Goal: Information Seeking & Learning: Compare options

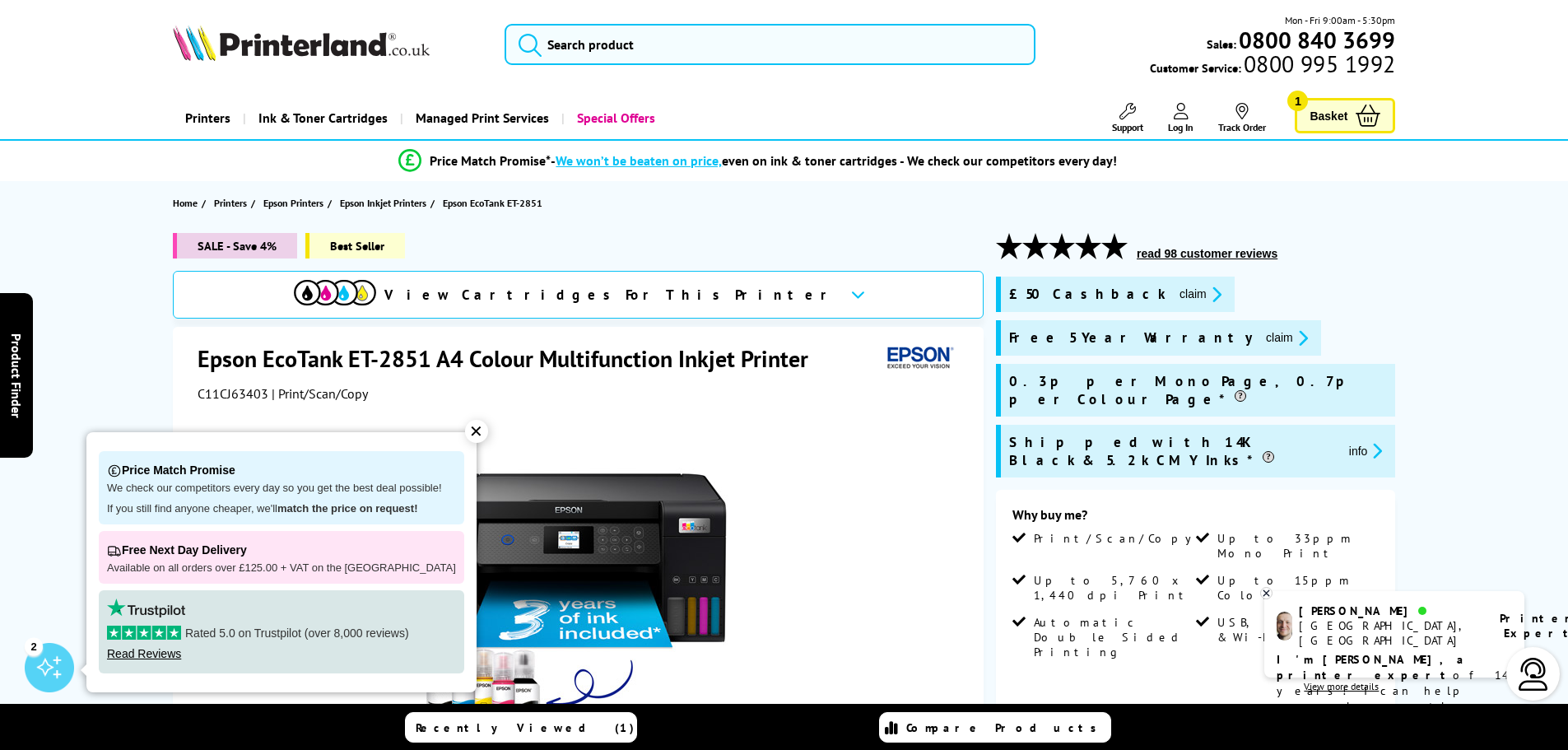
drag, startPoint x: 458, startPoint y: 432, endPoint x: 487, endPoint y: 443, distance: 31.0
click at [465, 437] on div "✕" at bounding box center [476, 431] width 23 height 23
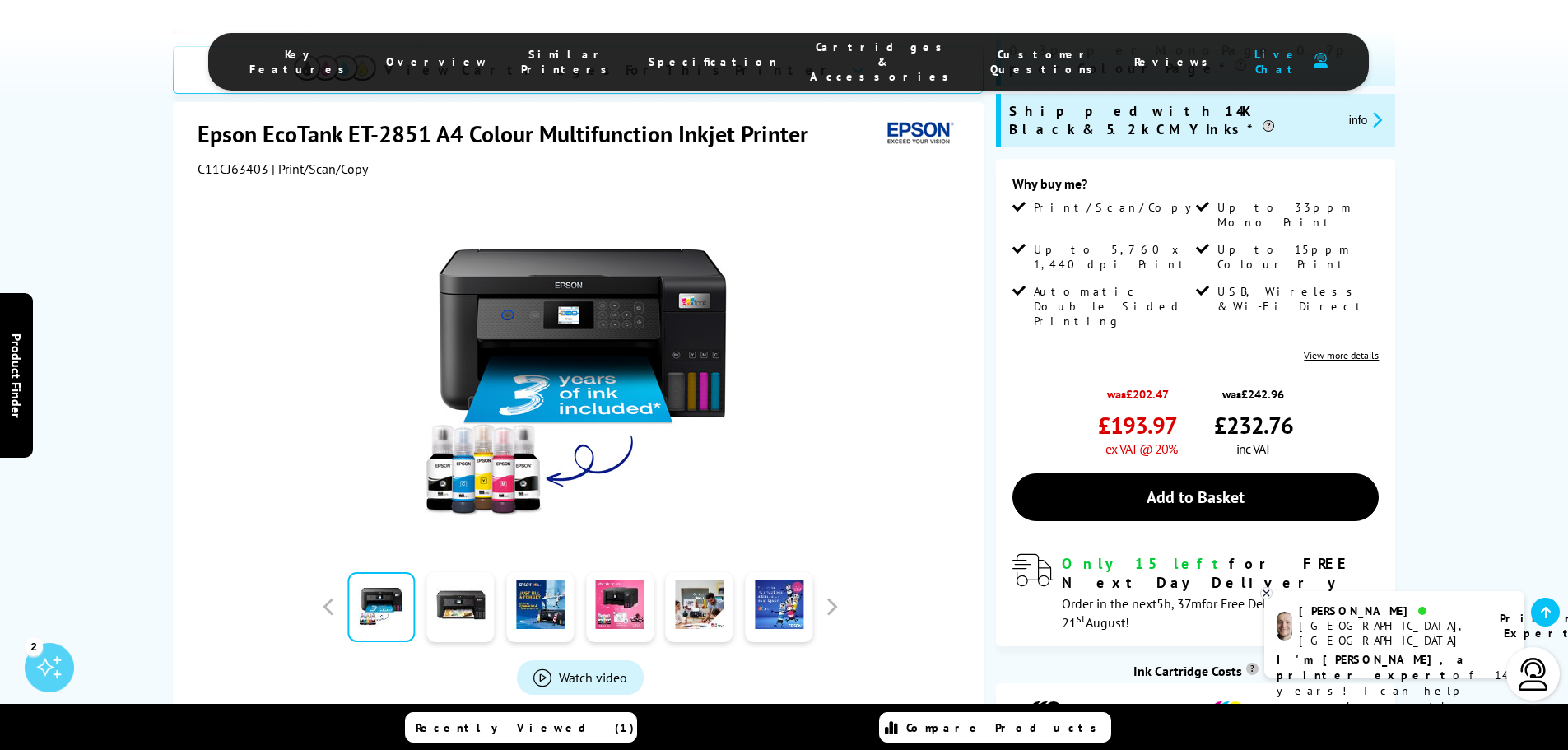
scroll to position [330, 0]
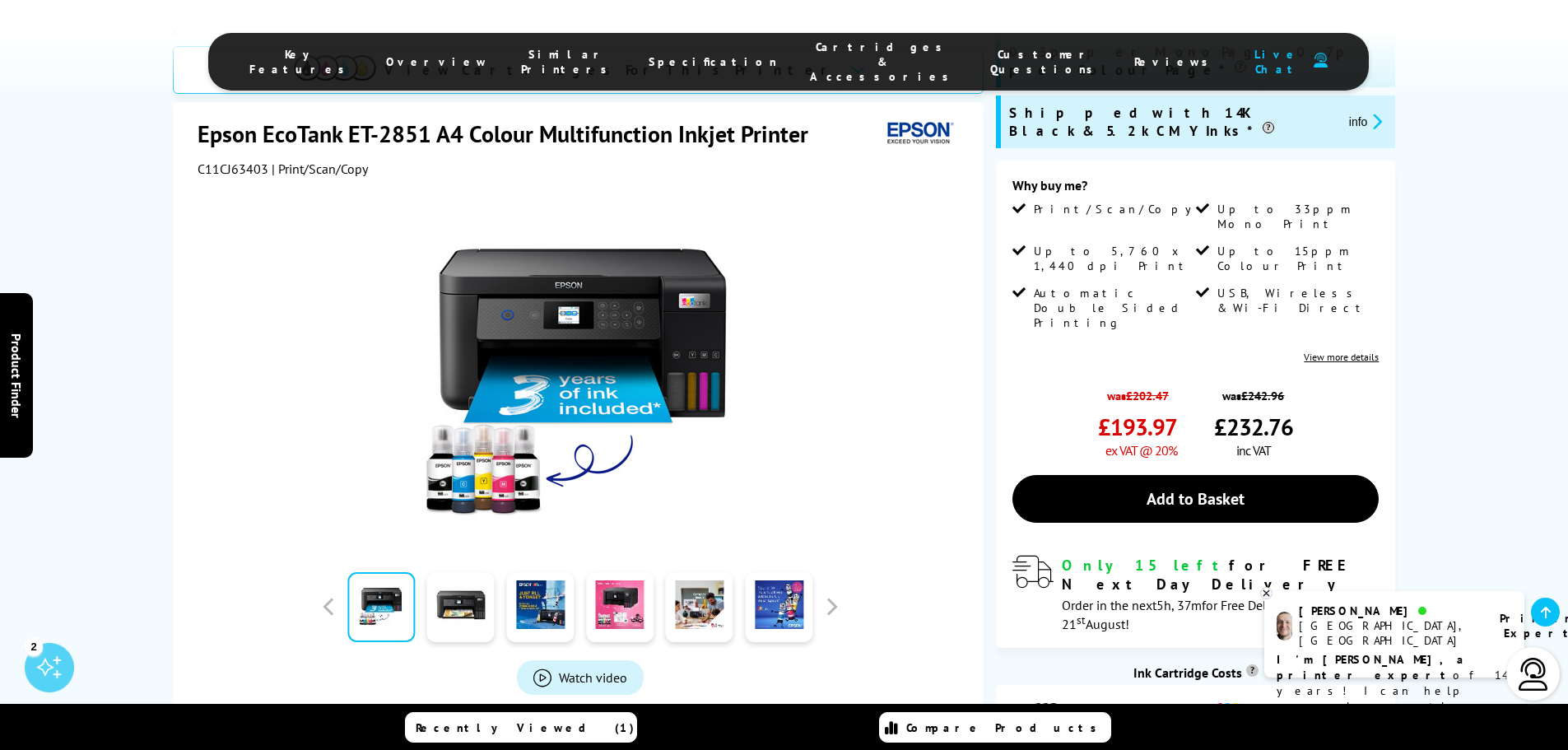
click at [1330, 351] on link "View more details" at bounding box center [1340, 357] width 75 height 13
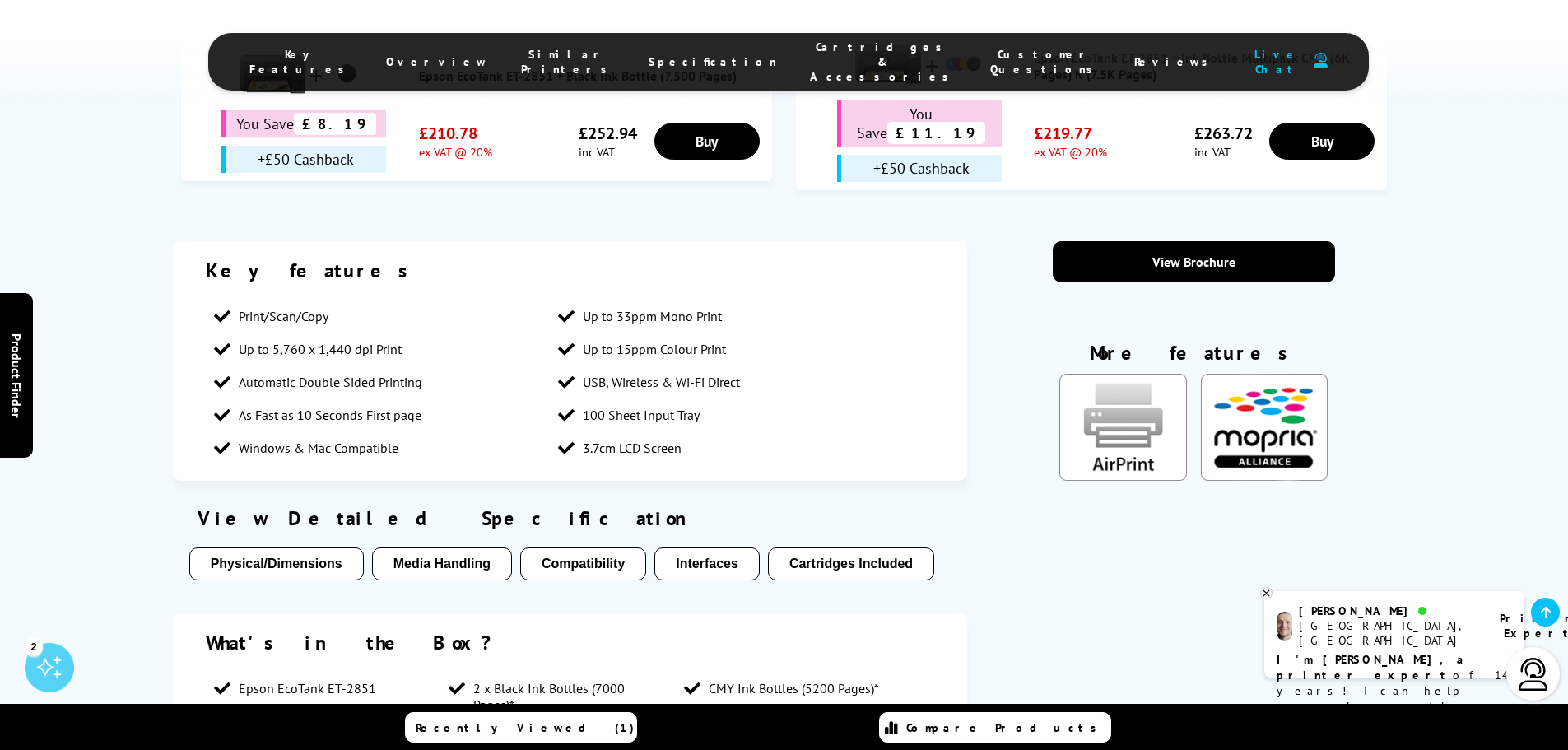
scroll to position [1232, 0]
click at [859, 547] on button "Cartridges Included" at bounding box center [851, 563] width 166 height 33
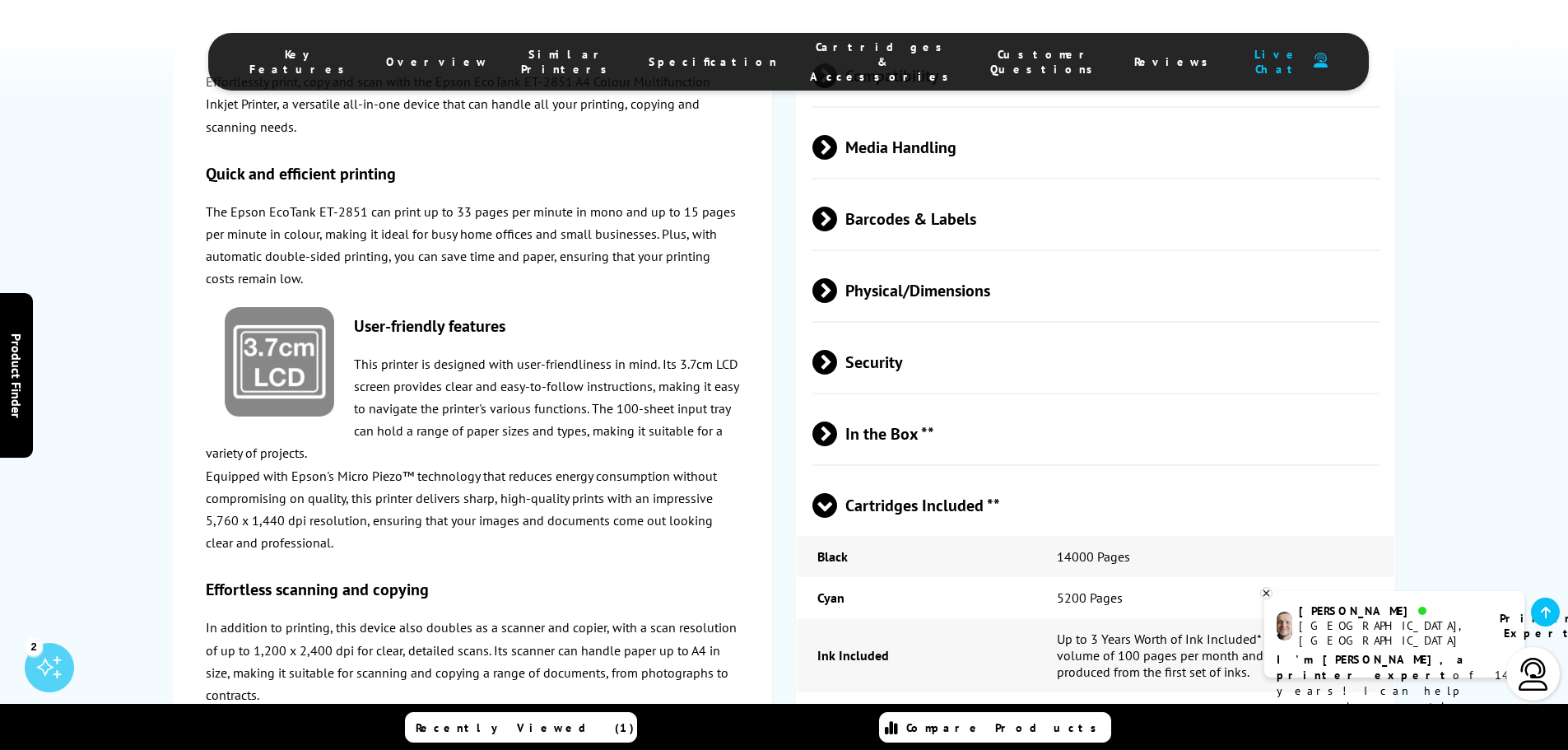
scroll to position [3302, 0]
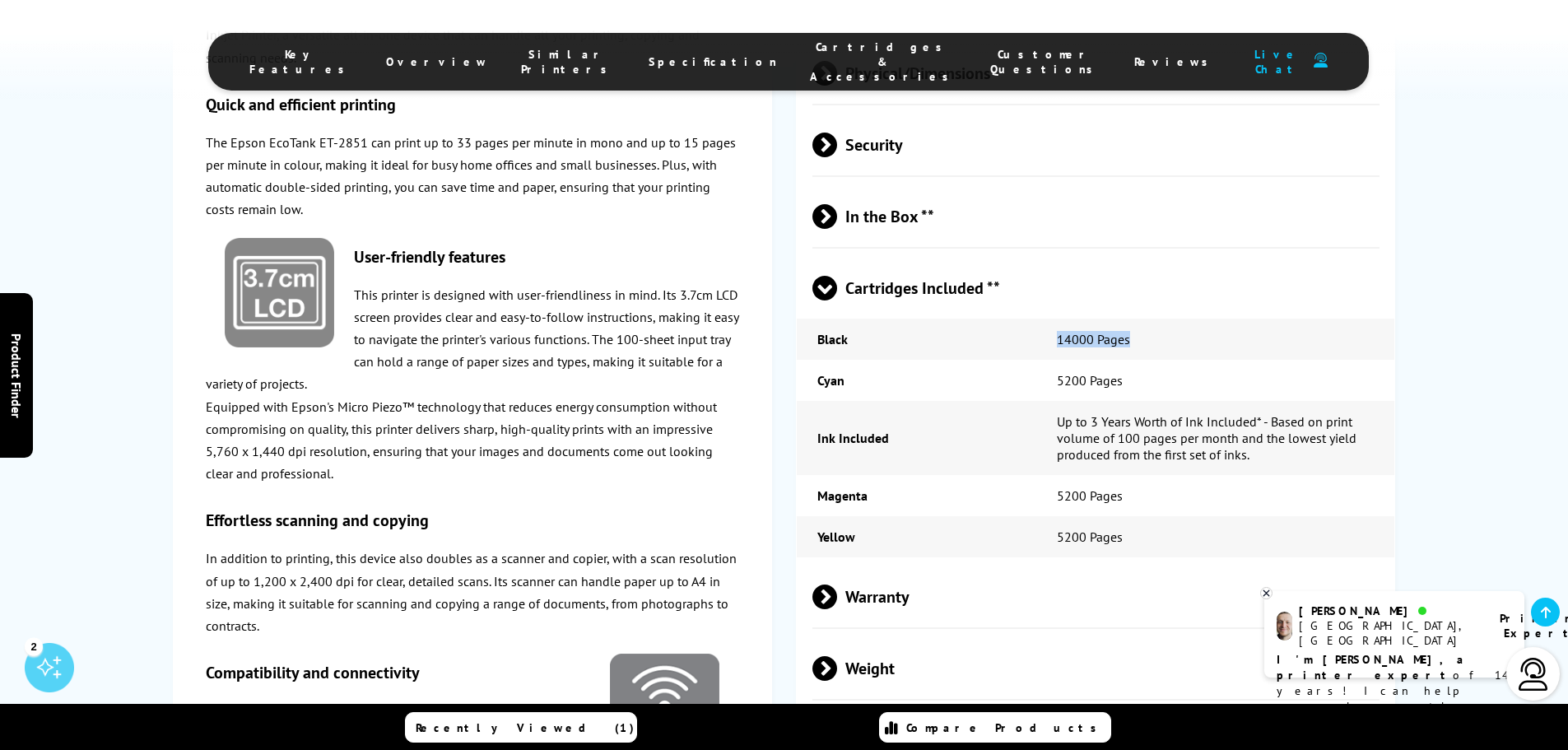
drag, startPoint x: 1059, startPoint y: 206, endPoint x: 1138, endPoint y: 207, distance: 79.0
click at [1138, 319] on td "14000 Pages" at bounding box center [1215, 339] width 359 height 41
drag, startPoint x: 1048, startPoint y: 285, endPoint x: 1256, endPoint y: 284, distance: 208.0
click at [1256, 401] on td "Up to 3 Years Worth of Ink Included* - Based on print volume of 100 pages per m…" at bounding box center [1215, 437] width 359 height 74
click at [837, 584] on span at bounding box center [837, 596] width 0 height 25
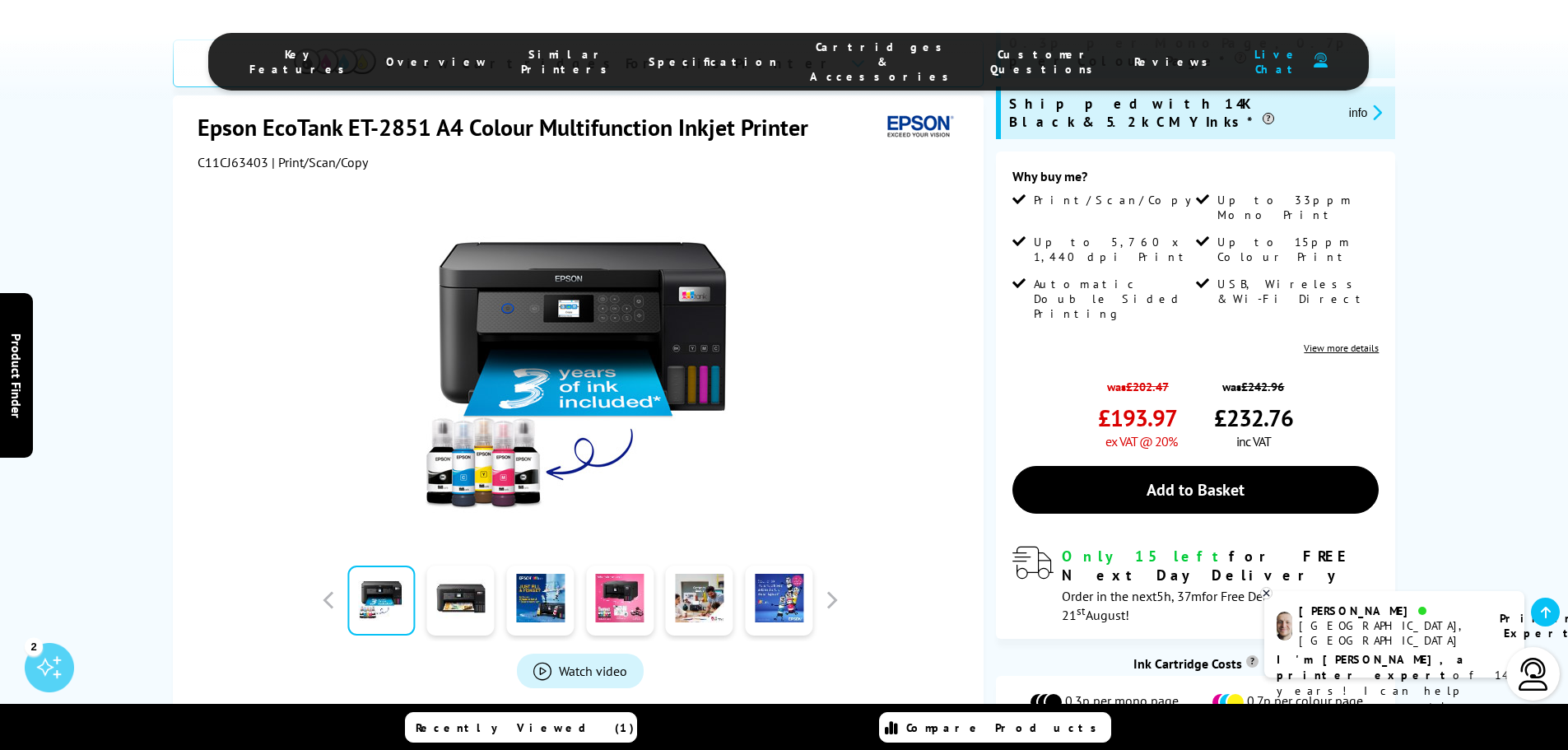
scroll to position [256, 0]
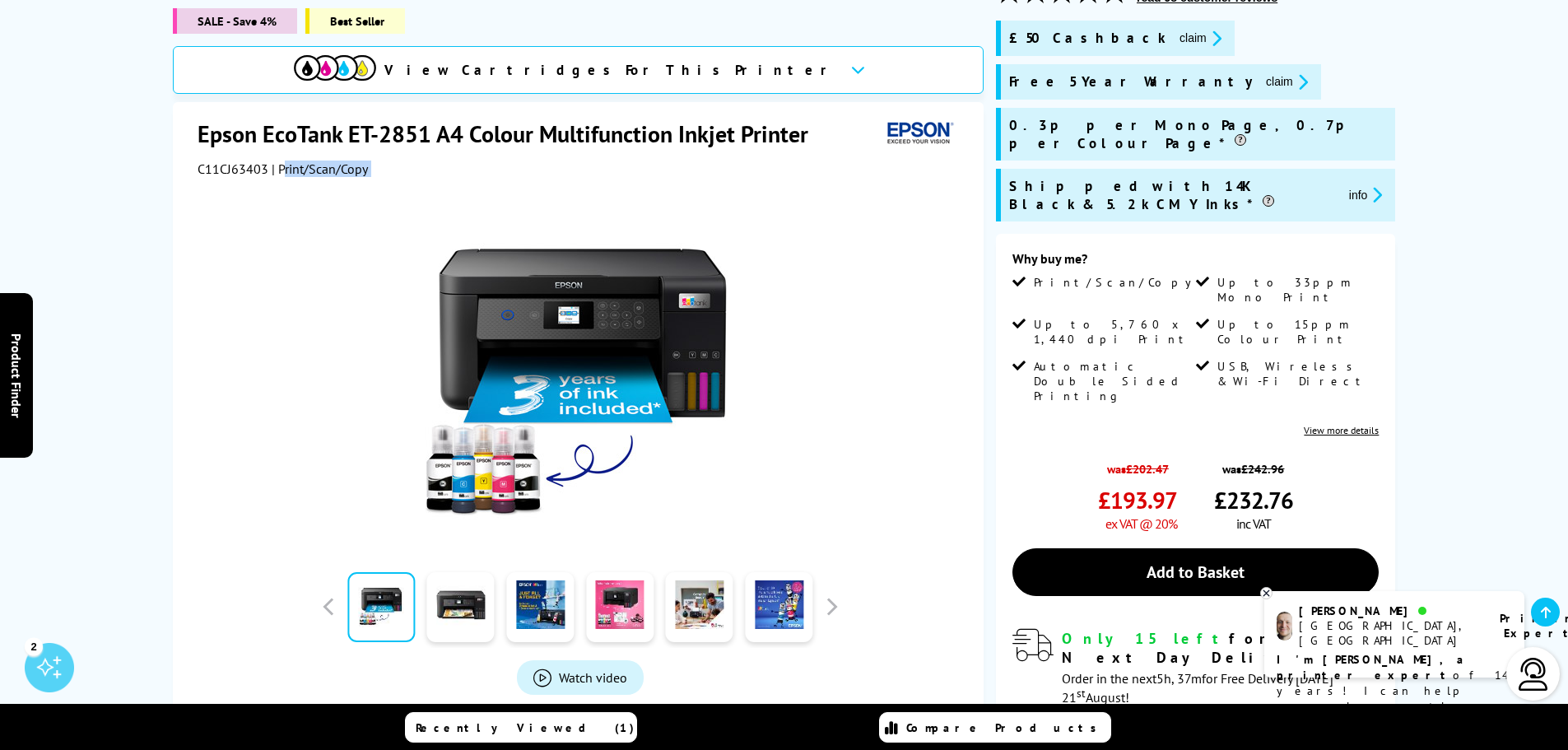
drag, startPoint x: 281, startPoint y: 144, endPoint x: 403, endPoint y: 157, distance: 122.7
click at [403, 157] on div "Epson EcoTank ET-2851 A4 Colour Multifunction Inkjet Printer C11CJ63403 | Print…" at bounding box center [578, 460] width 811 height 718
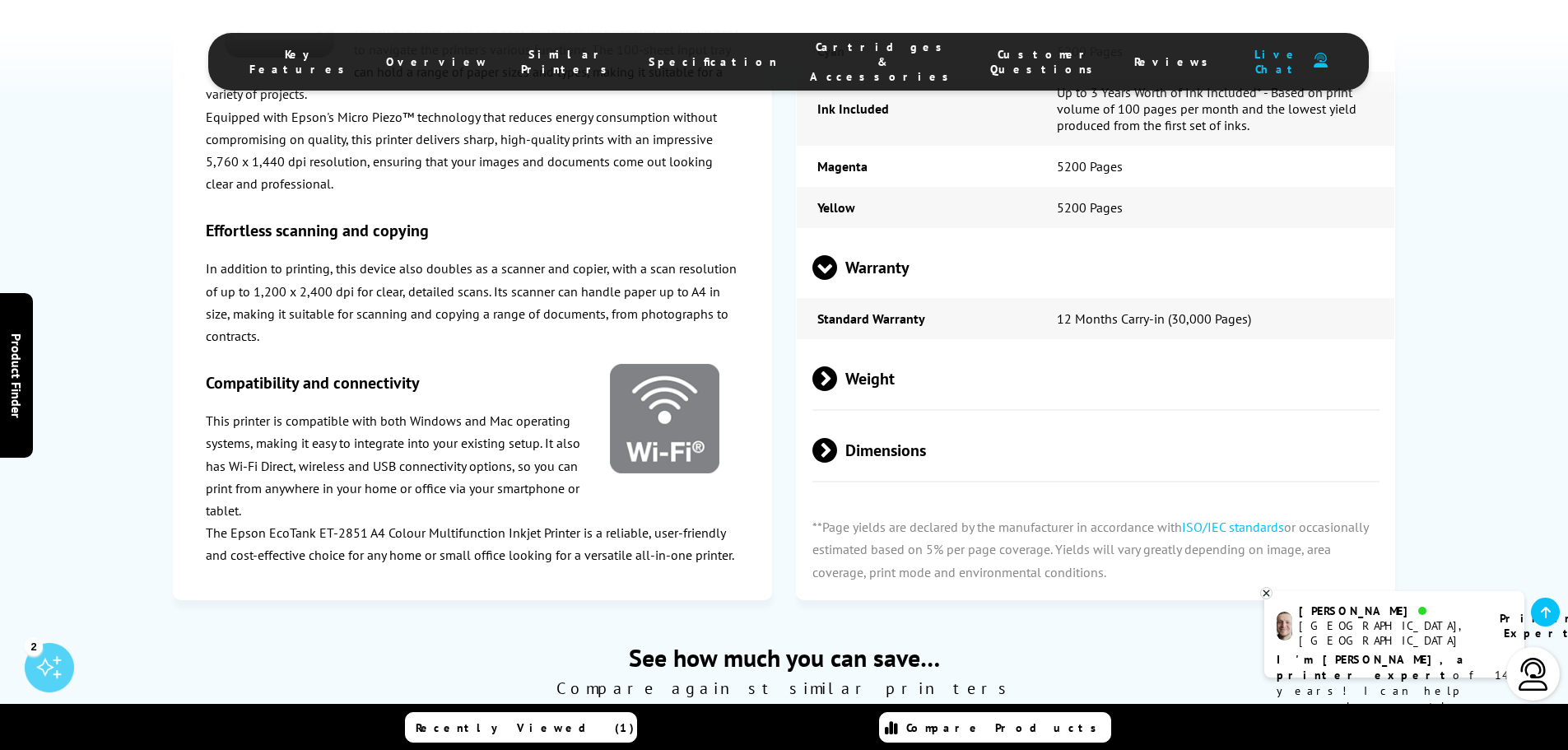
scroll to position [4043, 0]
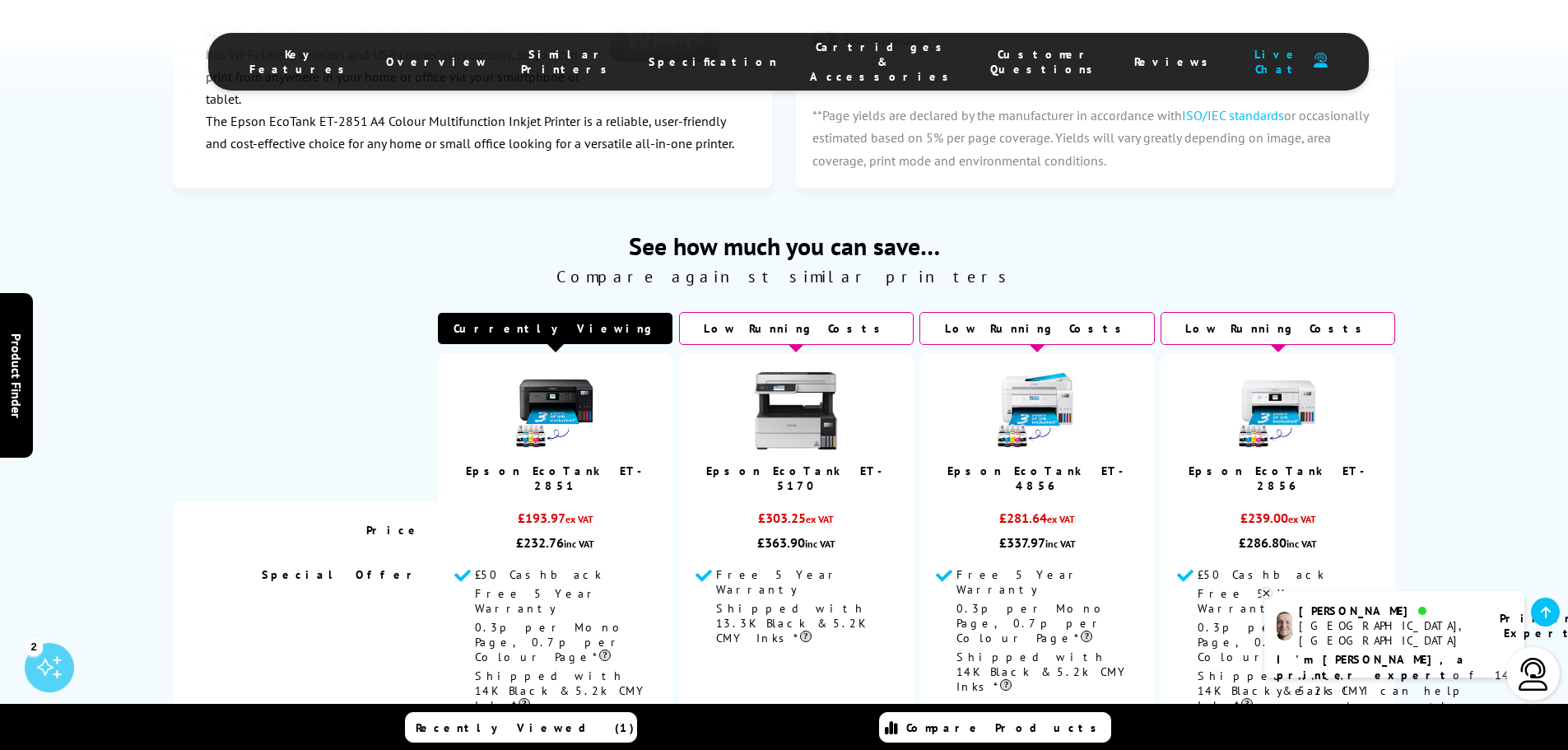
click at [1033, 369] on img at bounding box center [1037, 410] width 82 height 82
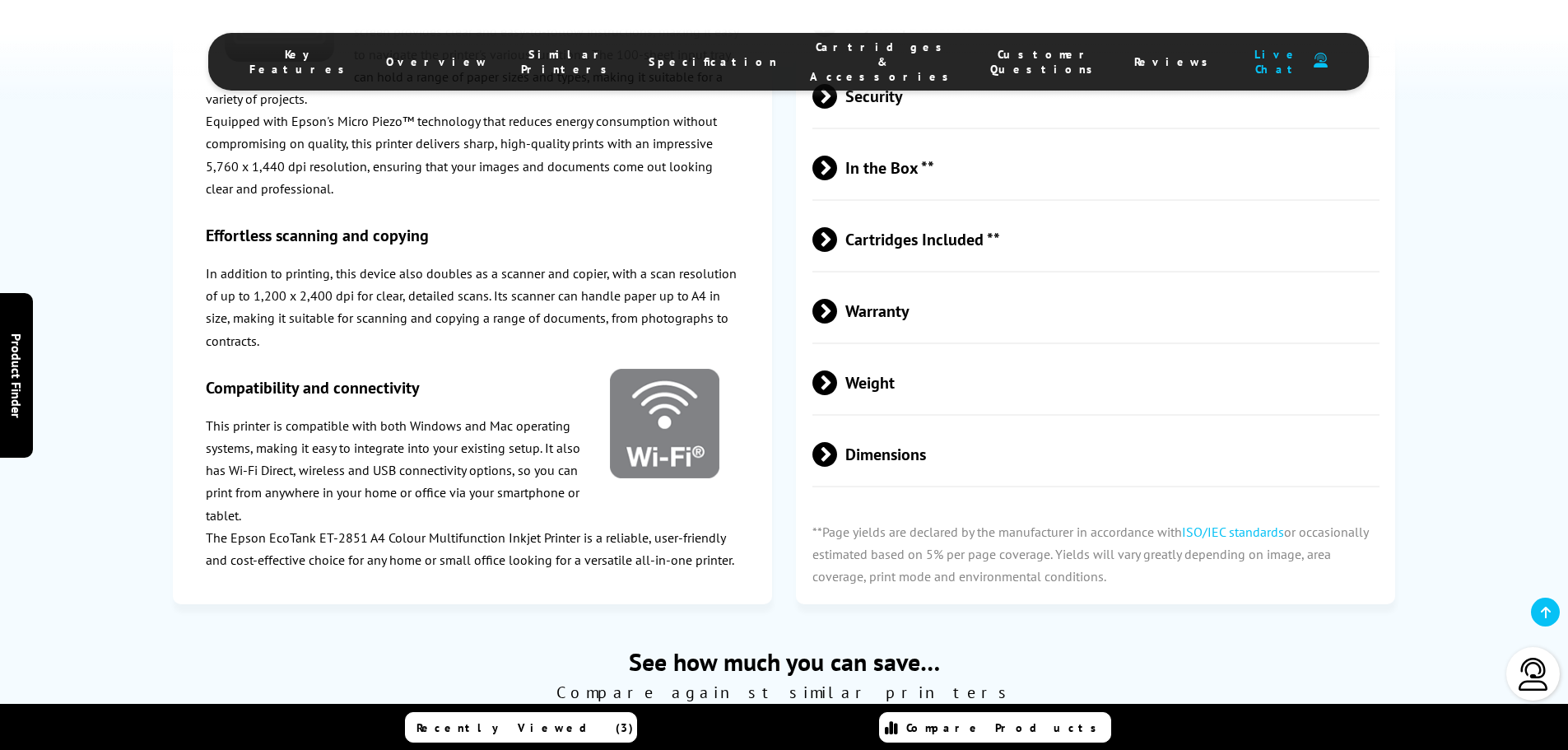
scroll to position [4043, 0]
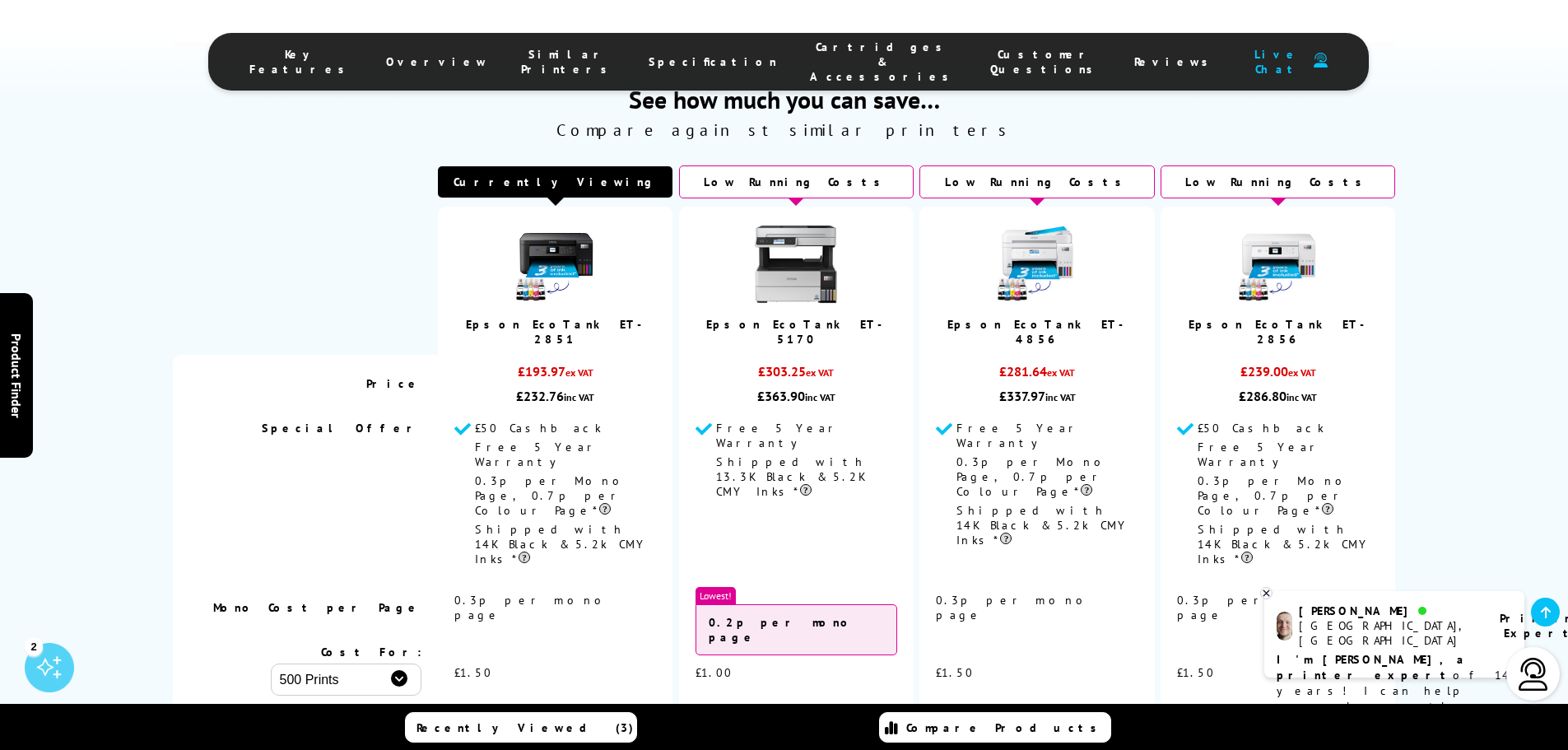
drag, startPoint x: 520, startPoint y: 249, endPoint x: 602, endPoint y: 257, distance: 82.4
click at [602, 388] on div "£232.76 inc VAT" at bounding box center [554, 396] width 201 height 16
